Goal: Task Accomplishment & Management: Complete application form

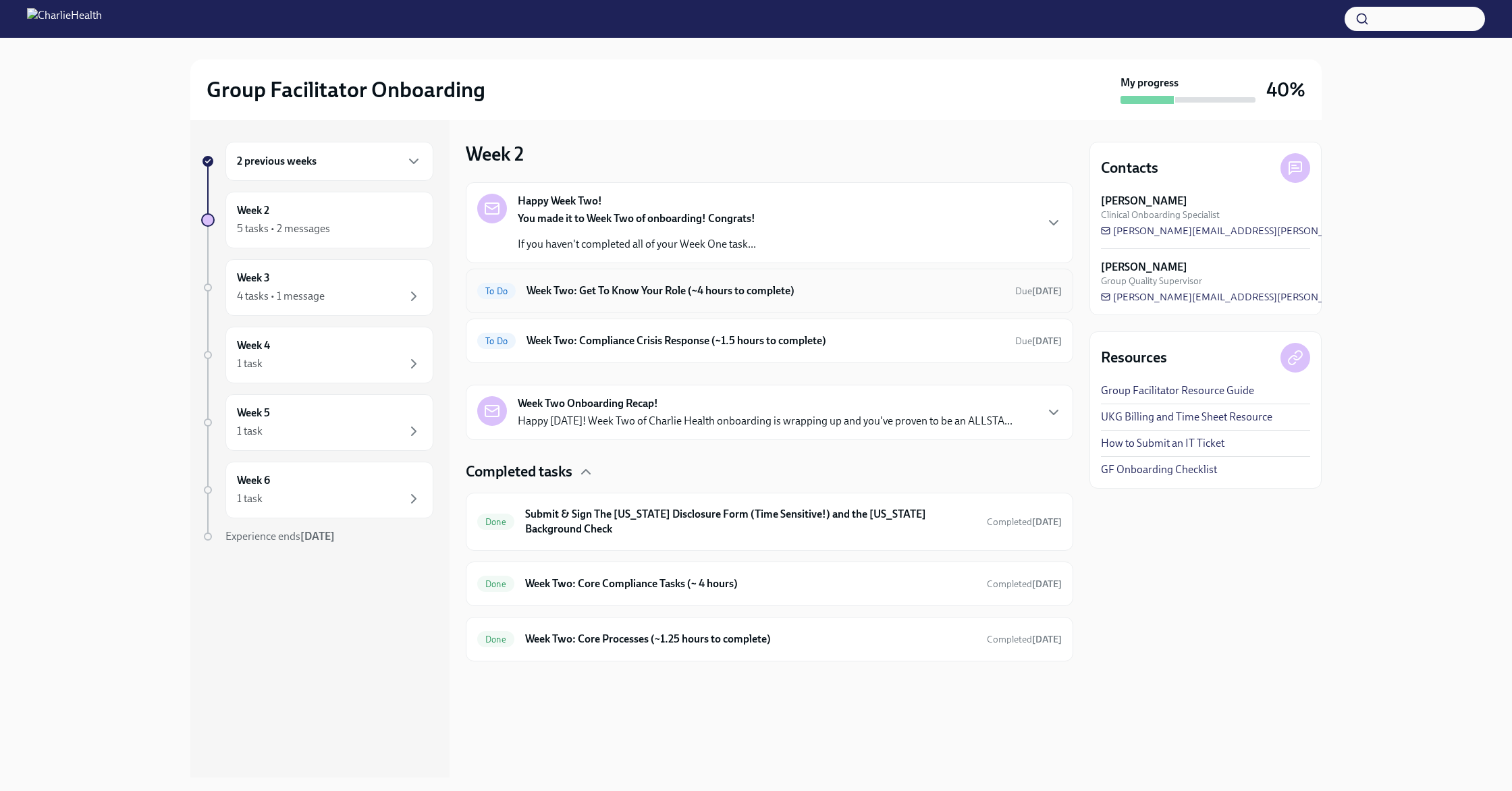
click at [646, 301] on div "To Do Week Two: Get To Know Your Role (~4 hours to complete) Due [DATE]" at bounding box center [769, 291] width 585 height 22
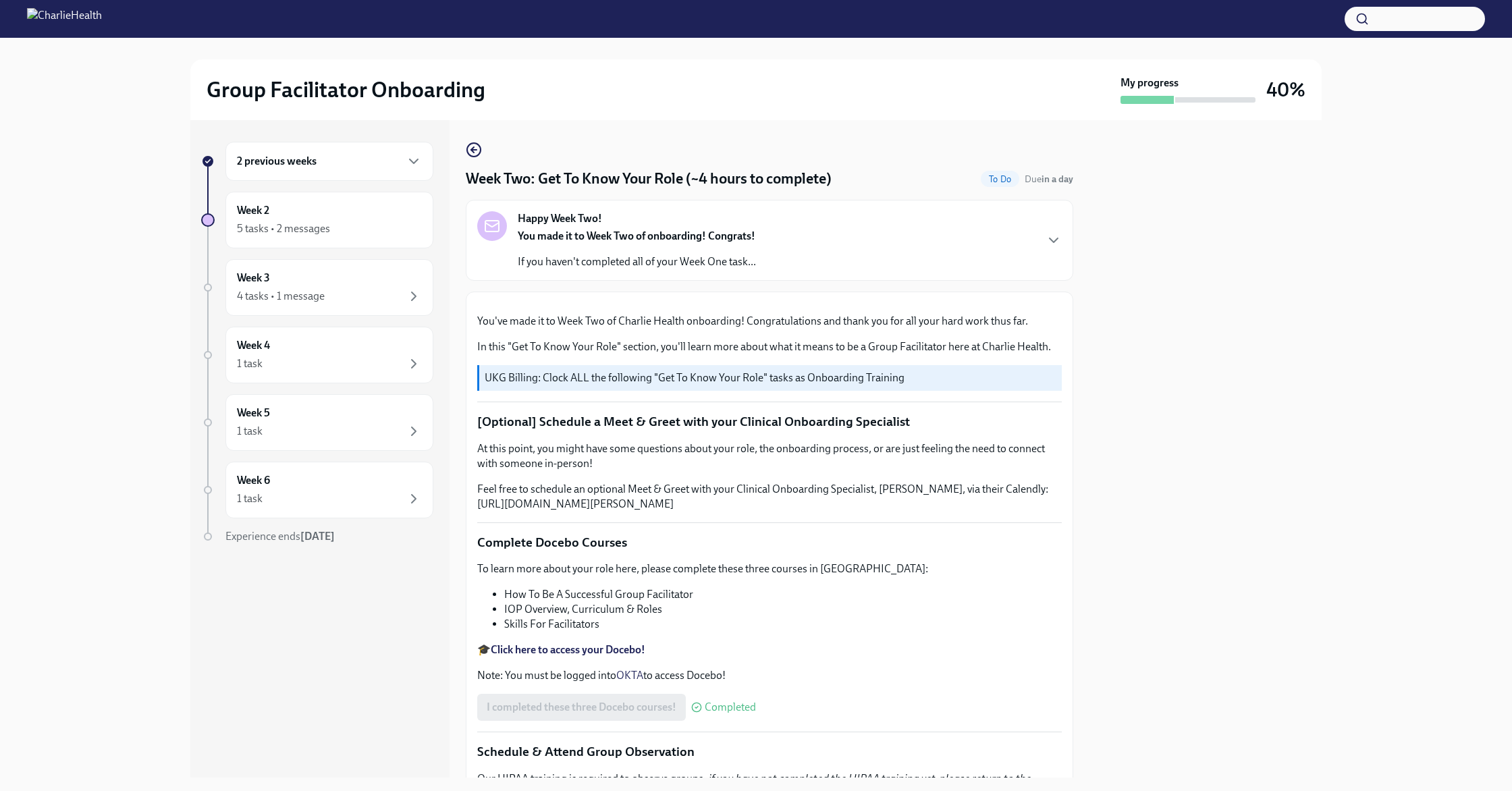
scroll to position [1054, 0]
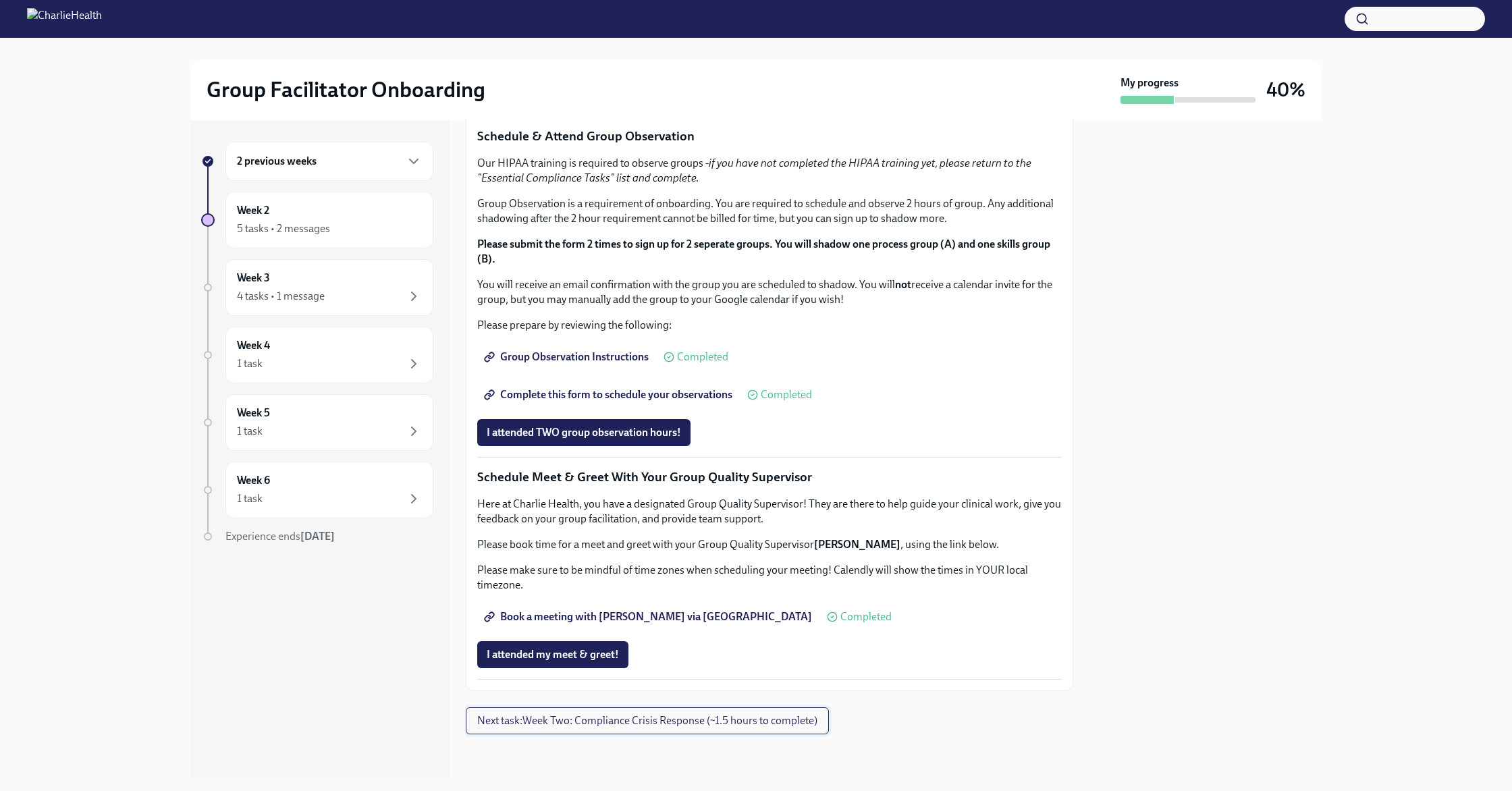
click at [711, 718] on span "Next task : Week Two: Compliance Crisis Response (~1.5 hours to complete)" at bounding box center [647, 721] width 341 height 14
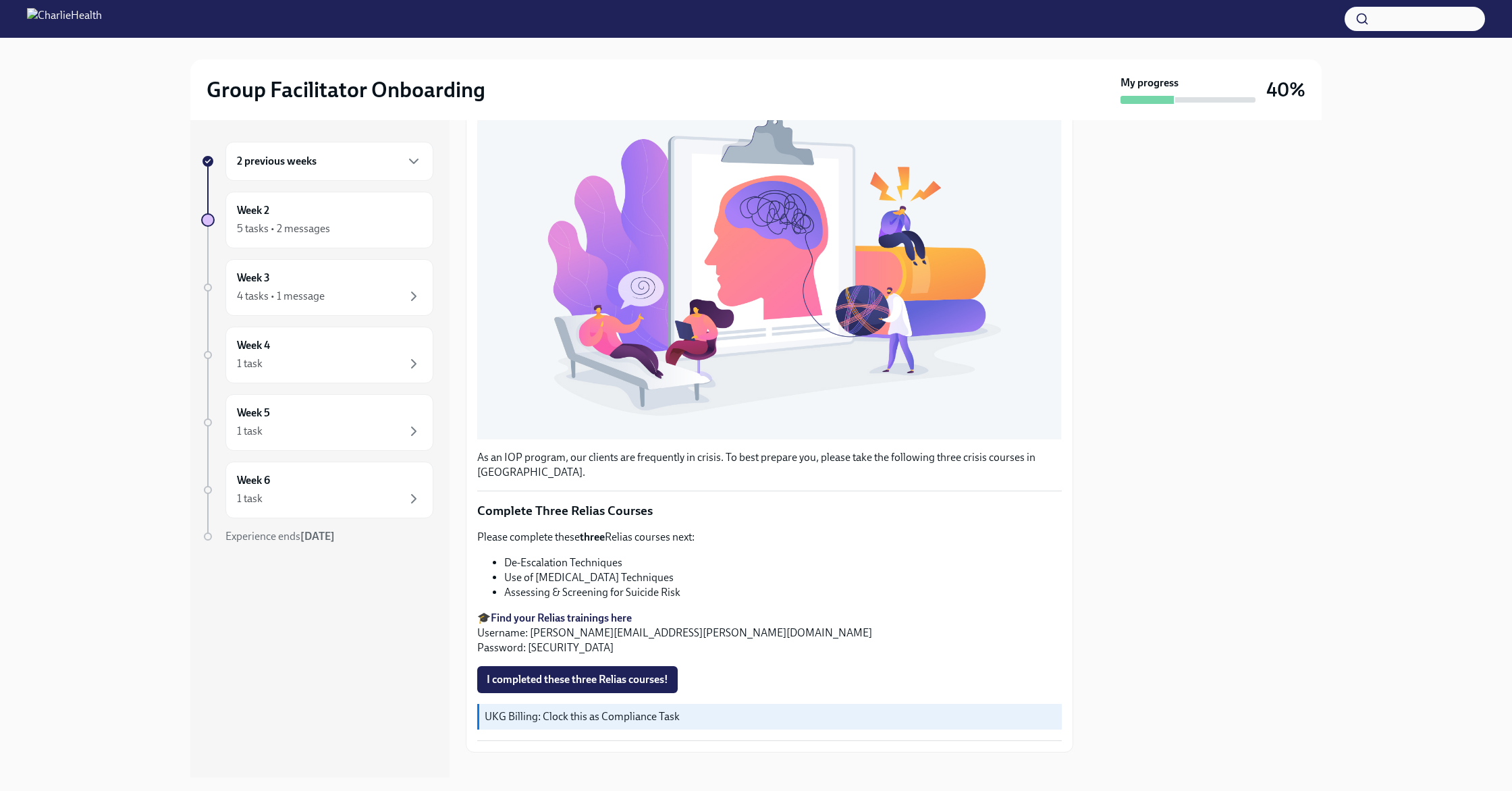
scroll to position [234, 0]
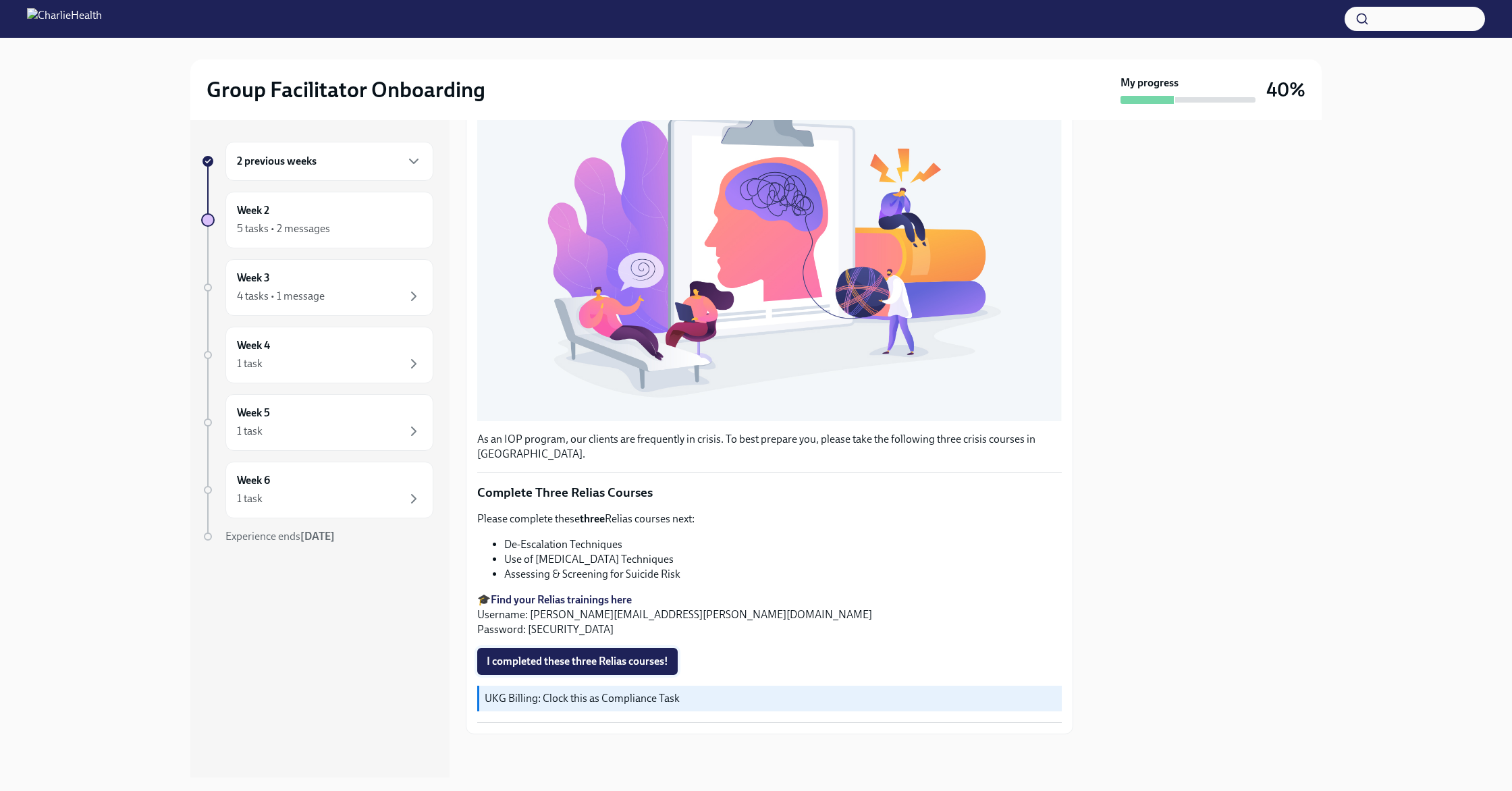
click at [600, 658] on span "I completed these three Relias courses!" at bounding box center [577, 661] width 182 height 14
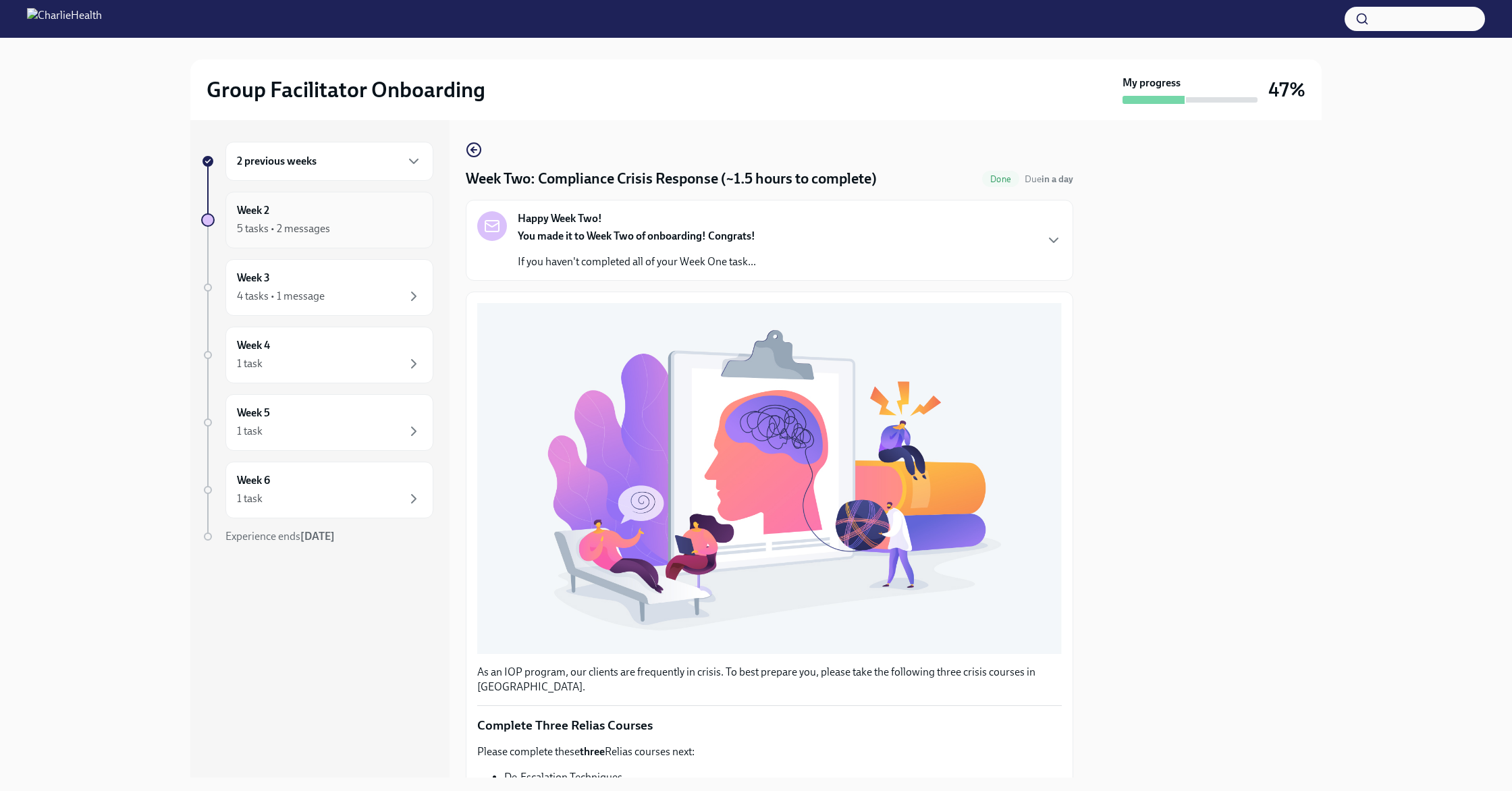
click at [349, 229] on div "5 tasks • 2 messages" at bounding box center [329, 229] width 185 height 17
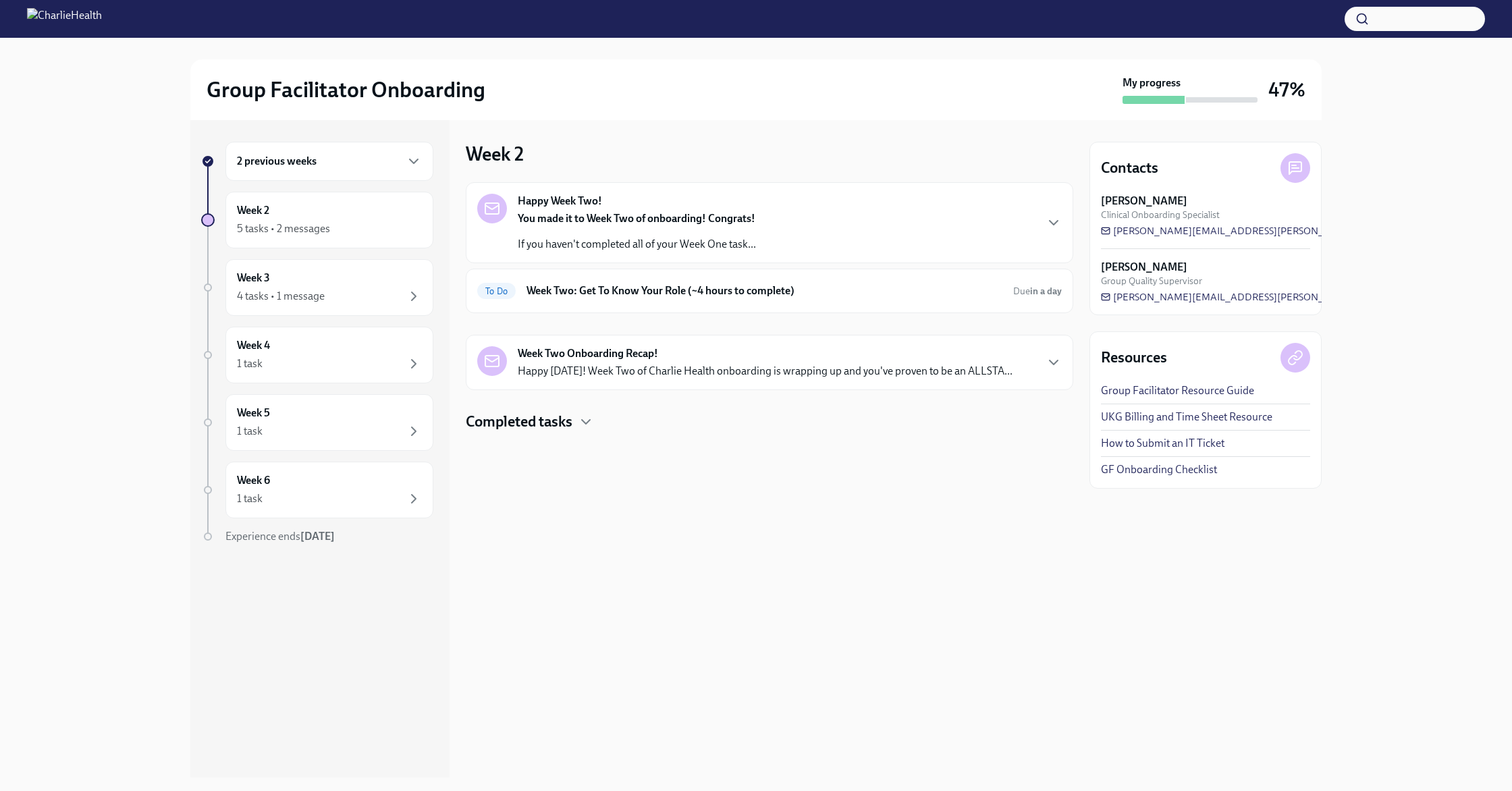
click at [615, 364] on p "Happy [DATE]! Week Two of Charlie Health onboarding is wrapping up and you've p…" at bounding box center [765, 371] width 495 height 15
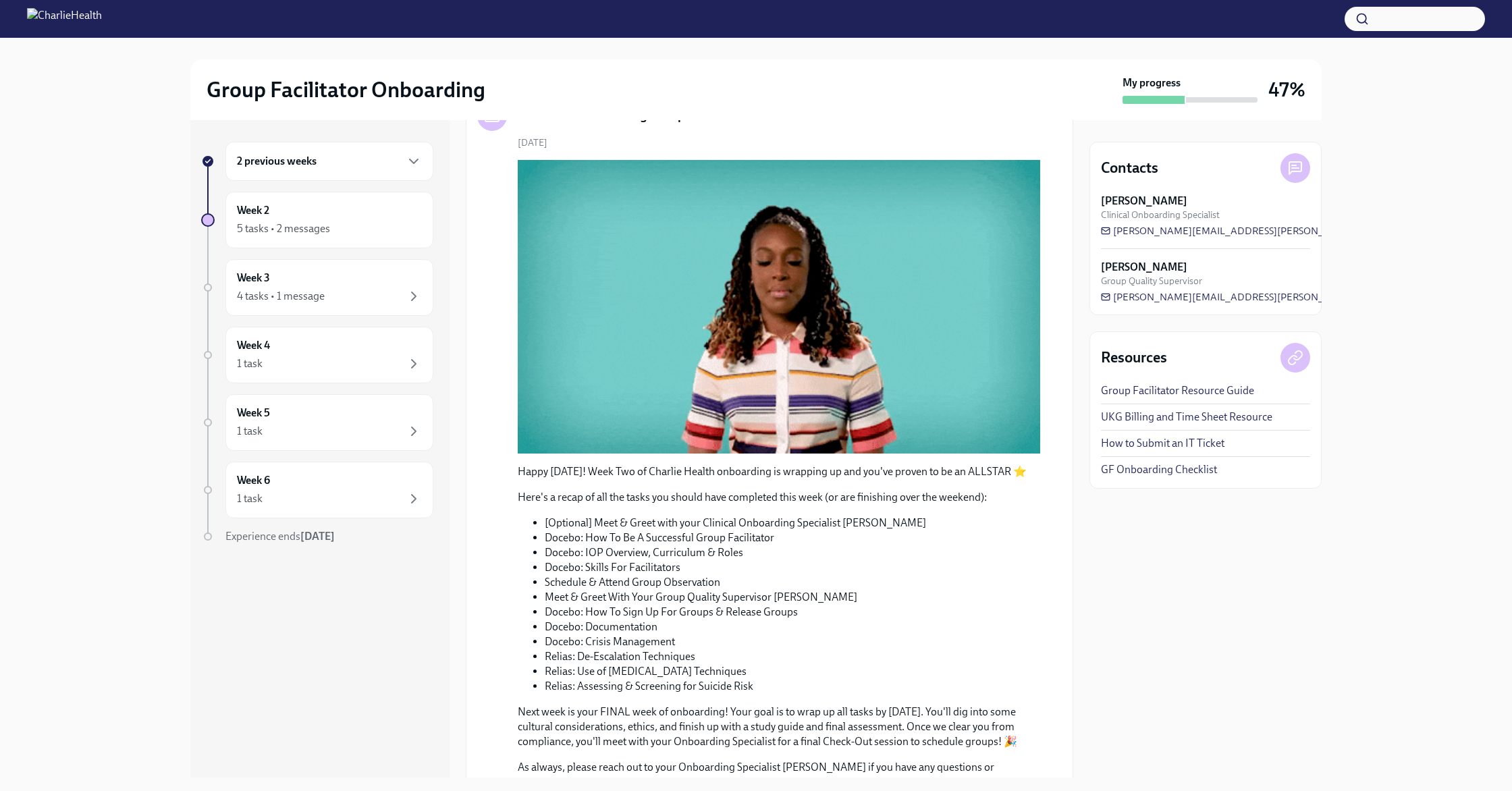
scroll to position [339, 0]
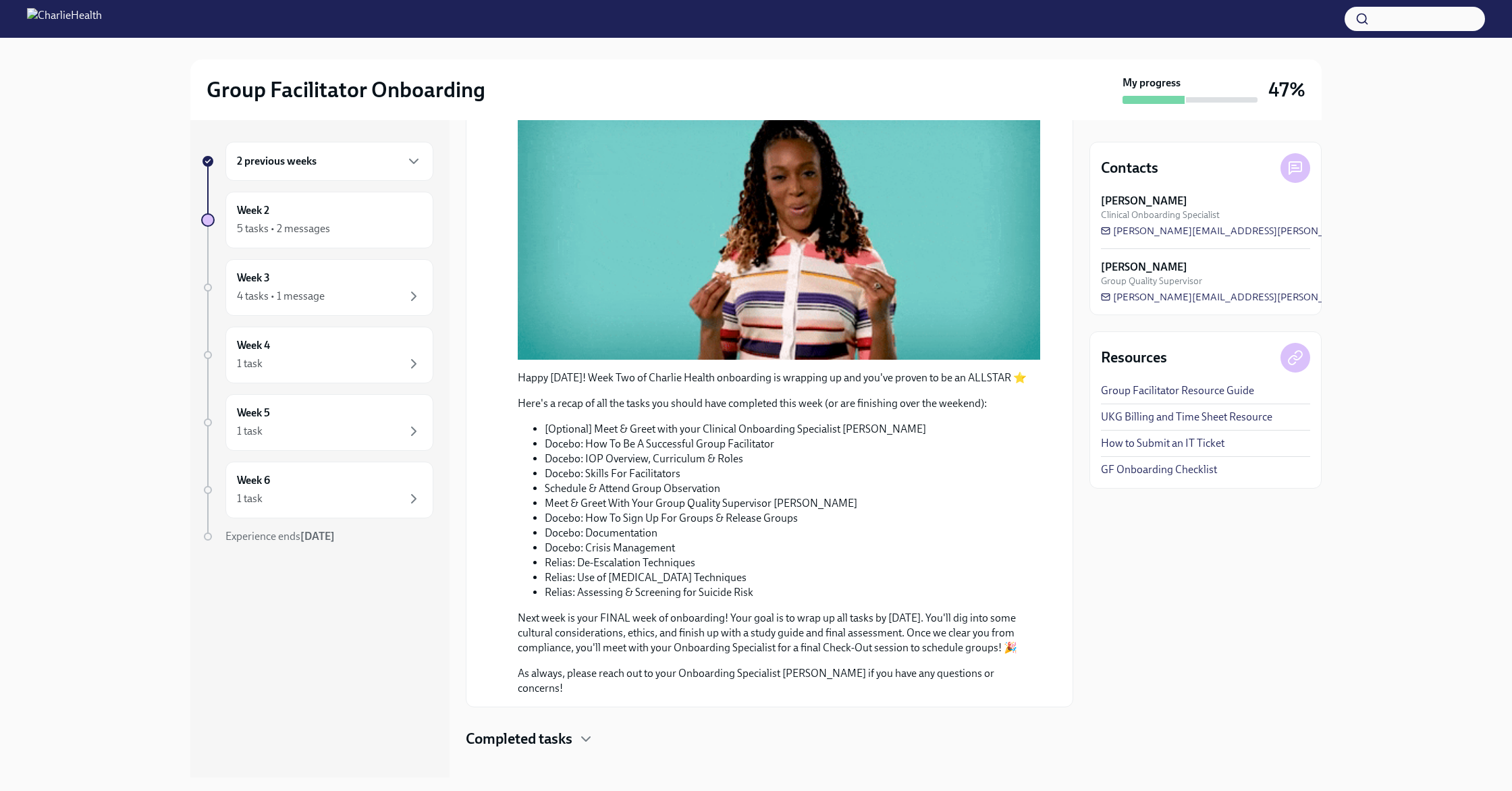
click at [496, 729] on h4 "Completed tasks" at bounding box center [519, 739] width 107 height 20
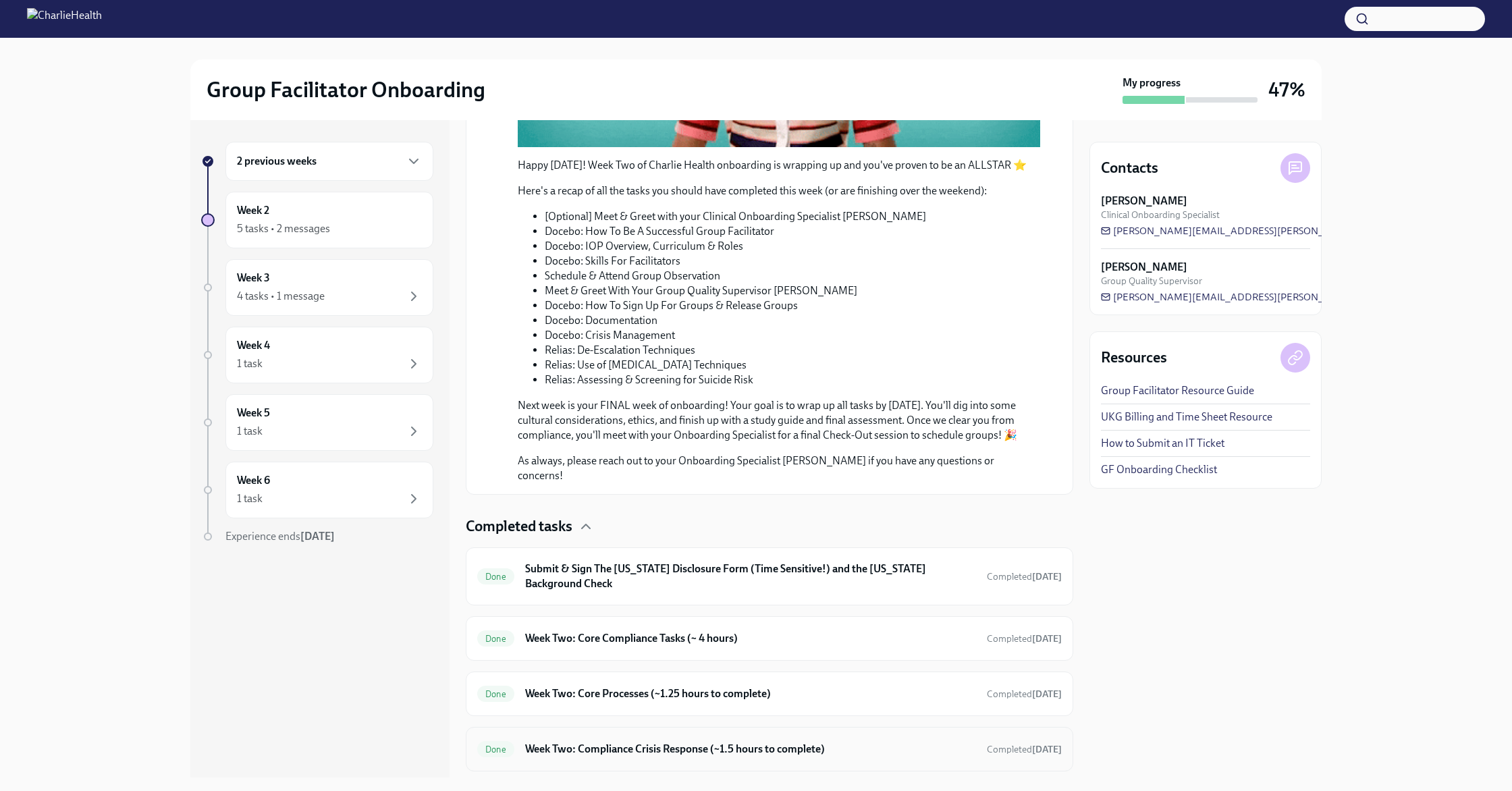
scroll to position [574, 0]
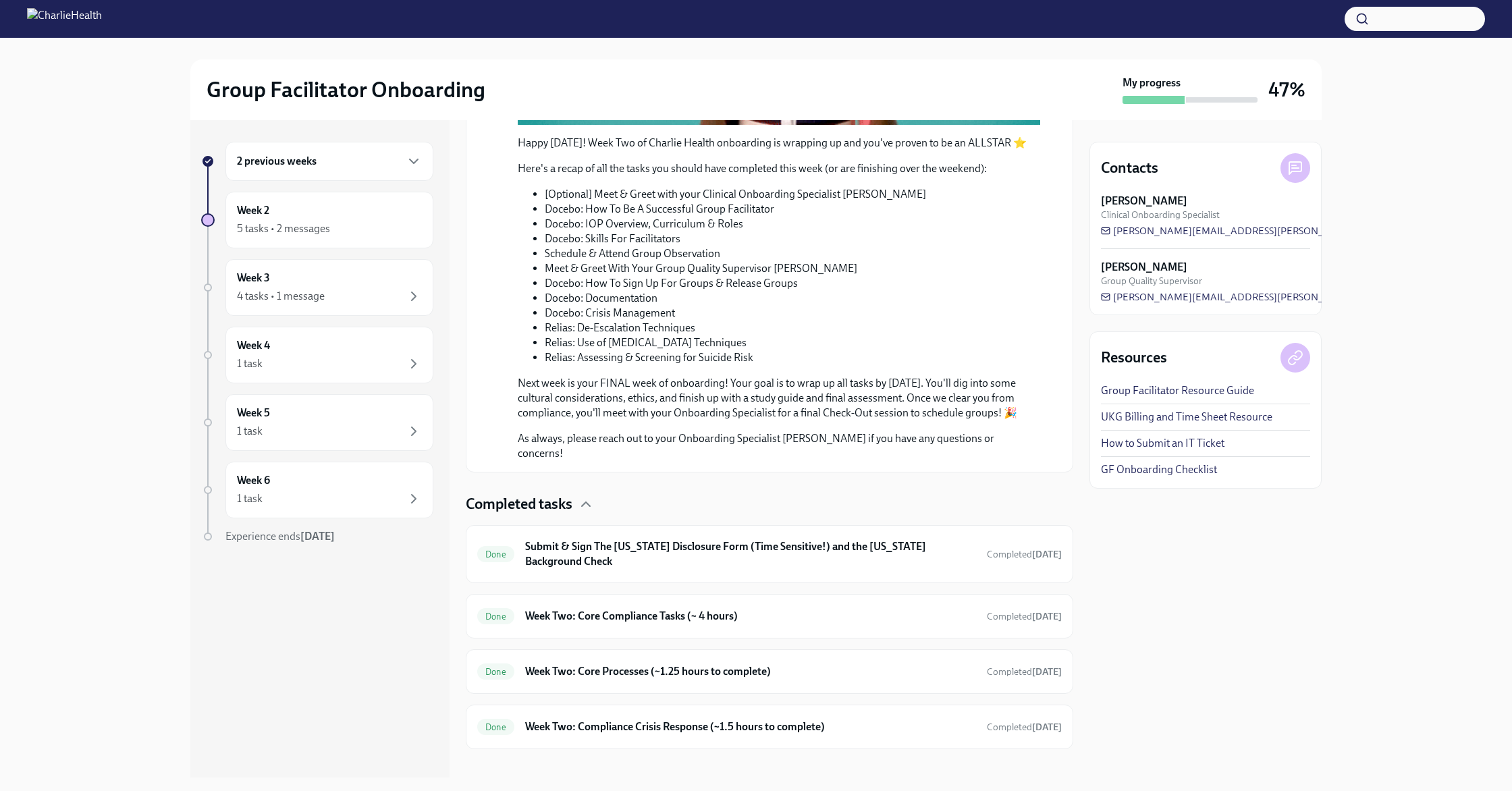
click at [582, 496] on icon "button" at bounding box center [586, 505] width 17 height 17
